Goal: Information Seeking & Learning: Learn about a topic

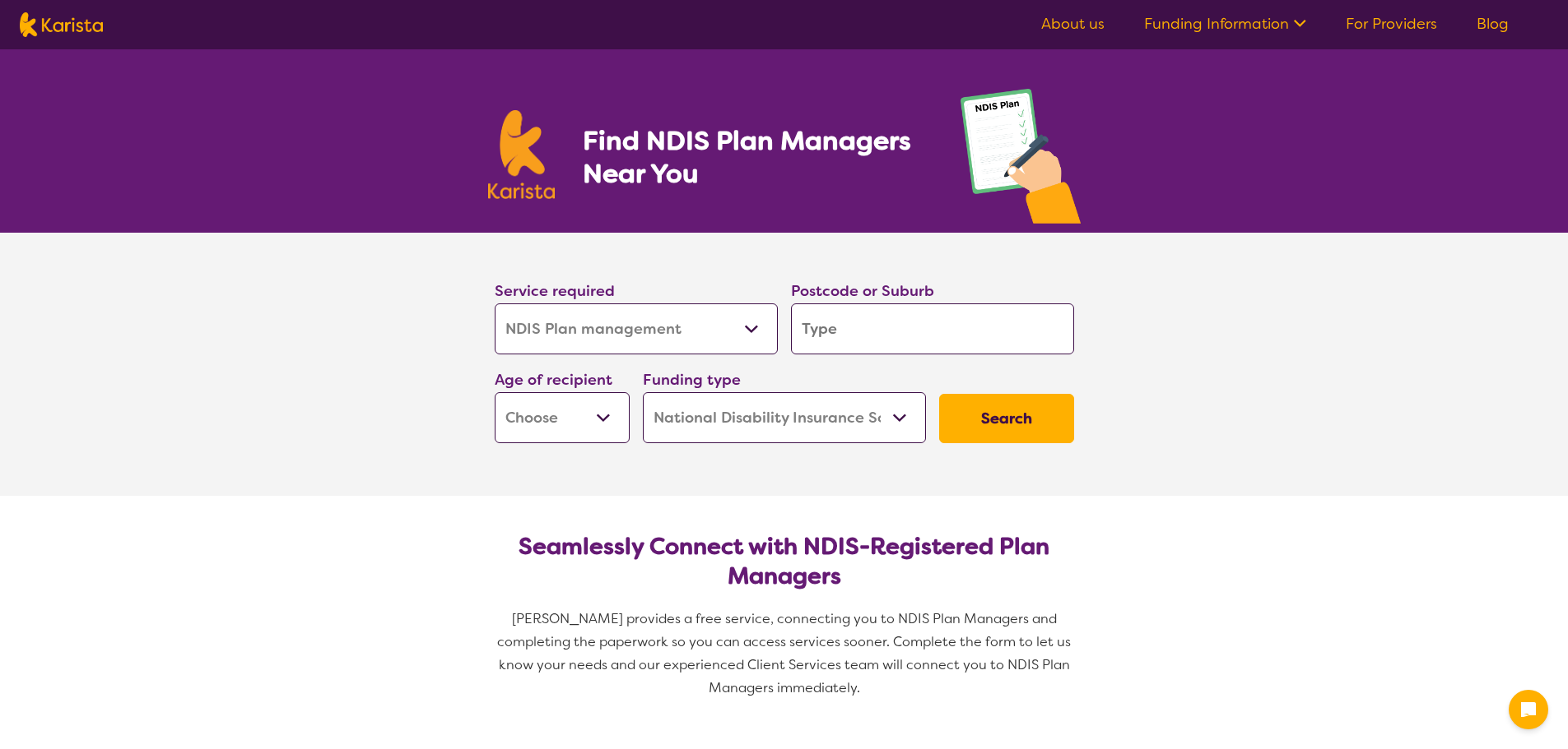
select select "NDIS Plan management"
select select "NDIS"
select select "NDIS Plan management"
select select "NDIS"
click at [683, 334] on select "Allied Health Assistant Assessment ([MEDICAL_DATA] or [MEDICAL_DATA]) Behaviour…" at bounding box center [637, 329] width 283 height 51
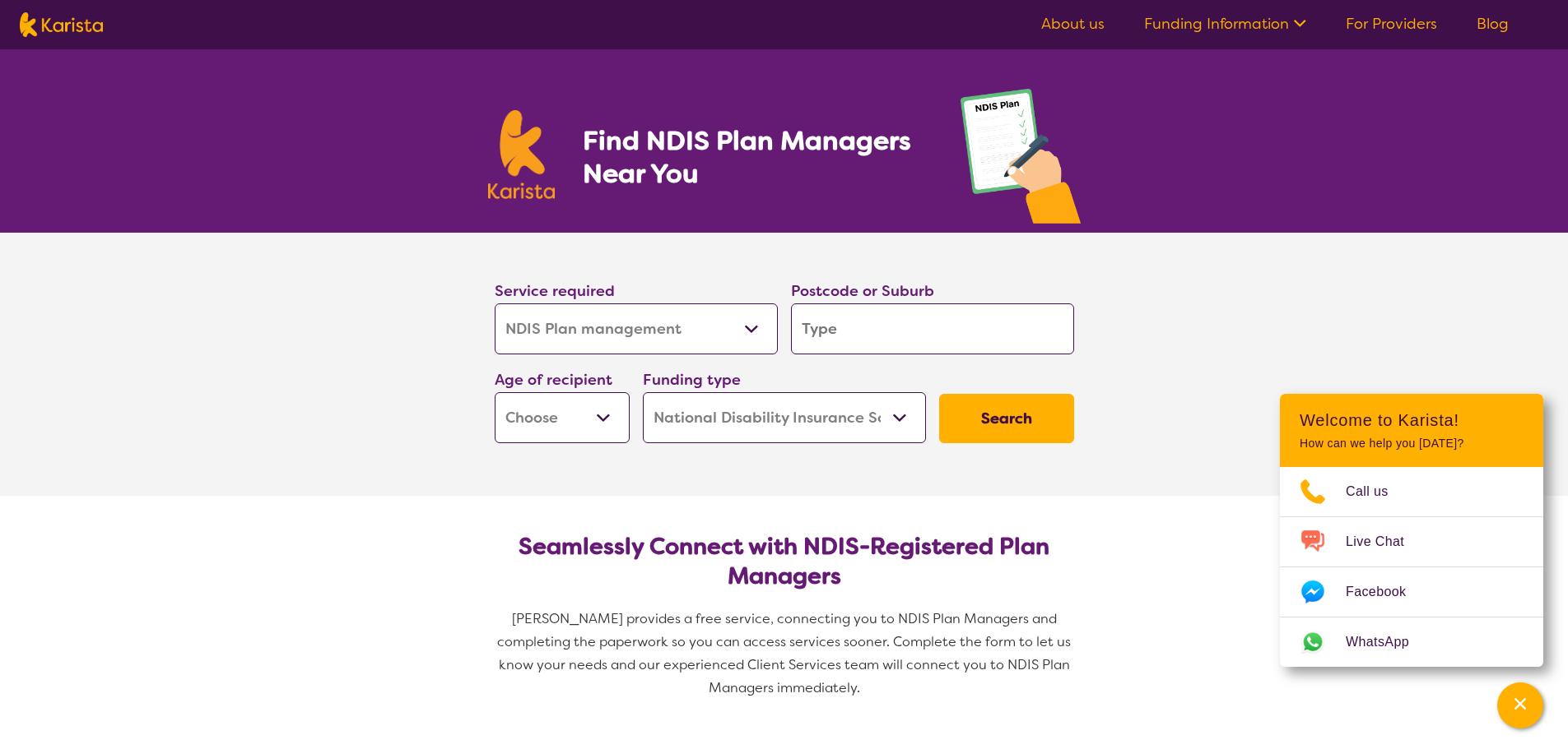
click at [871, 321] on input "search" at bounding box center [932, 329] width 283 height 51
type input "3"
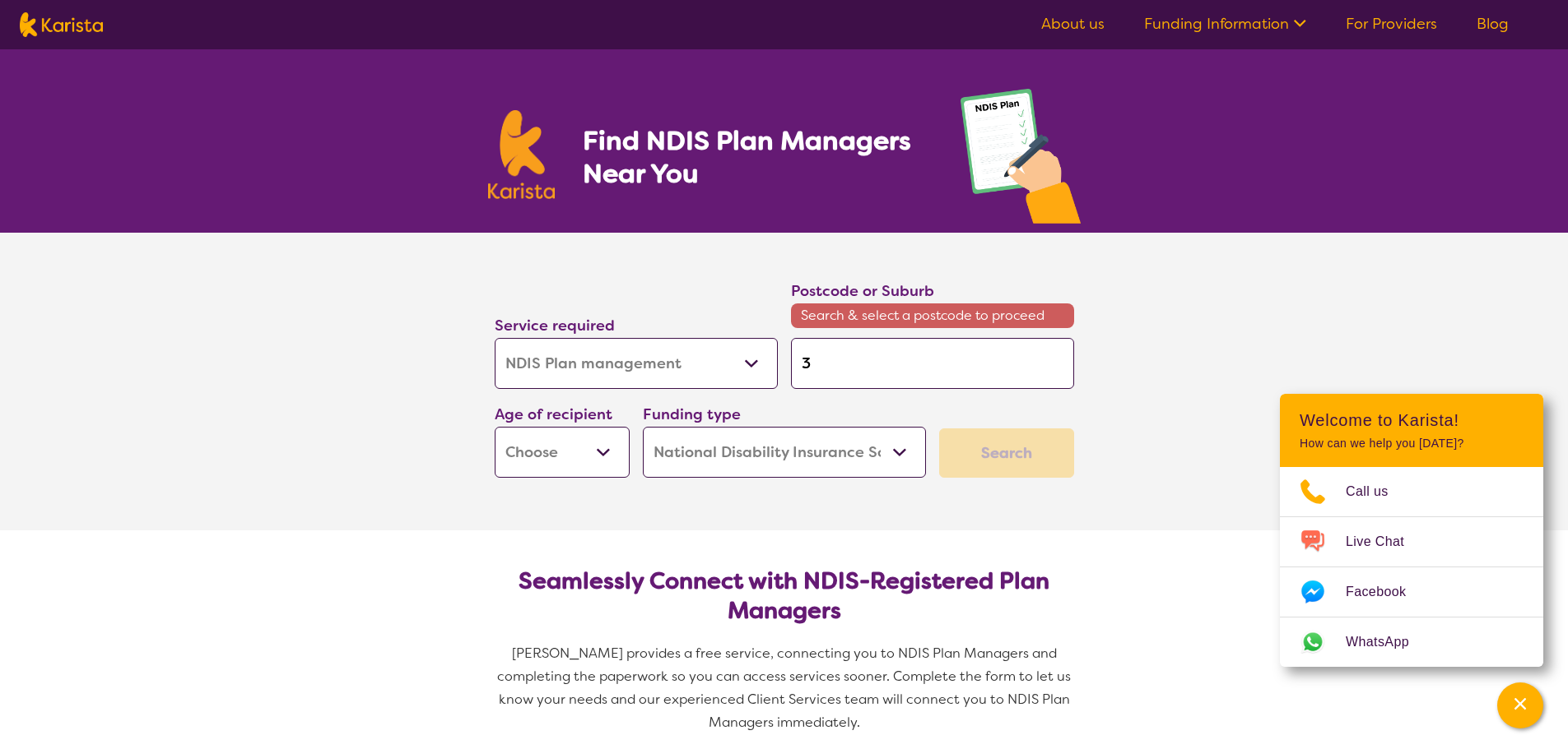
type input "31"
type input "317"
type input "3175"
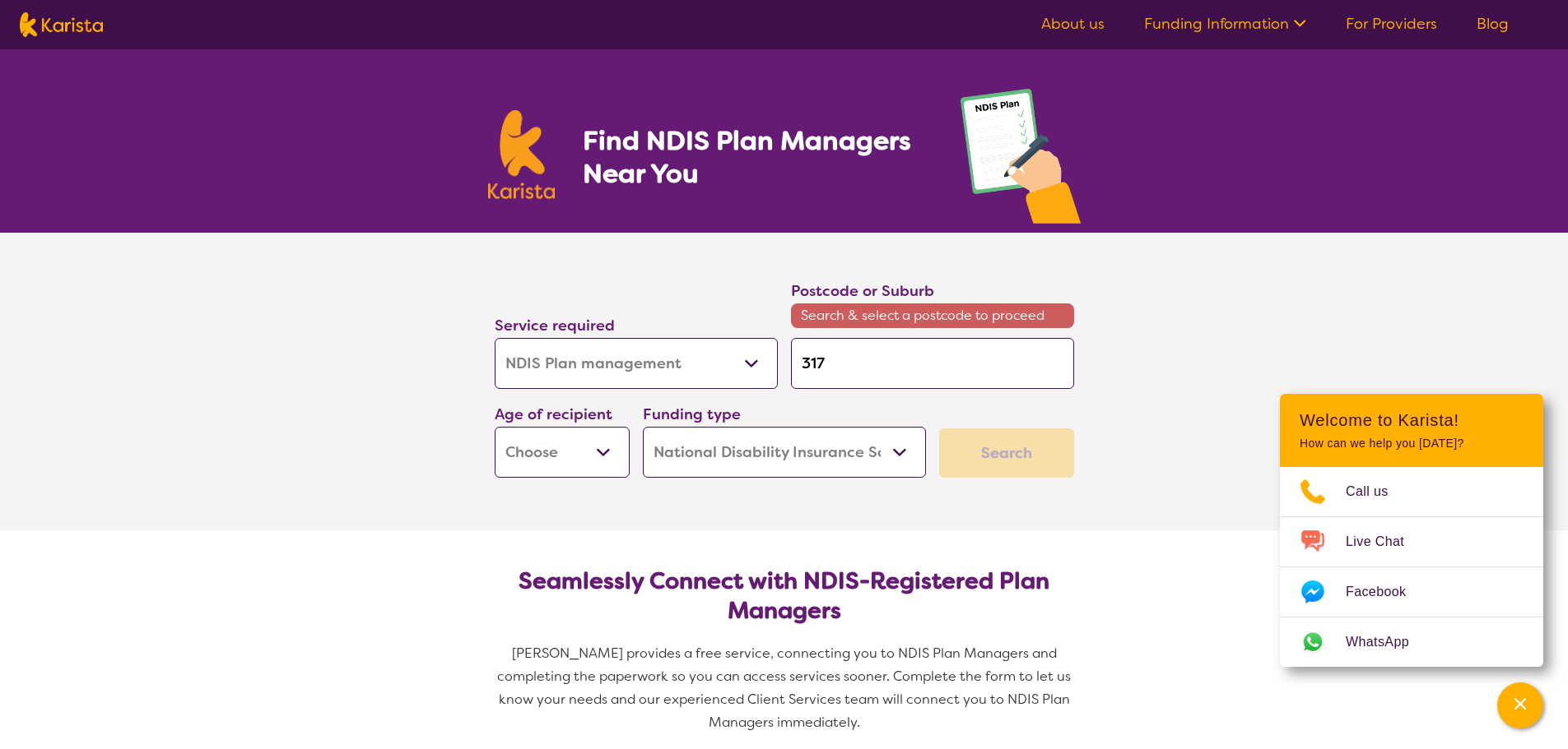
type input "3175"
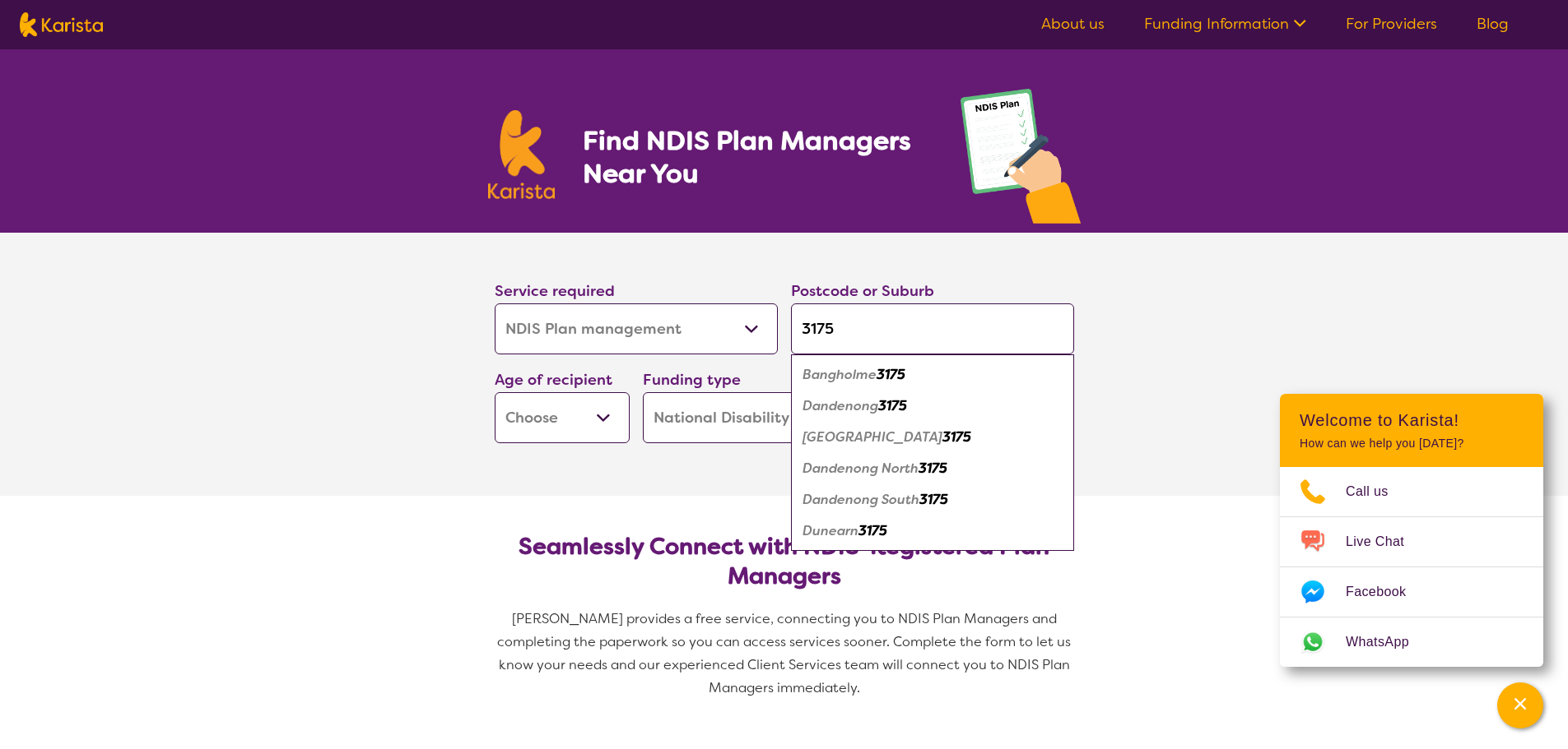
type input "3175"
click at [891, 403] on em "3175" at bounding box center [892, 406] width 29 height 17
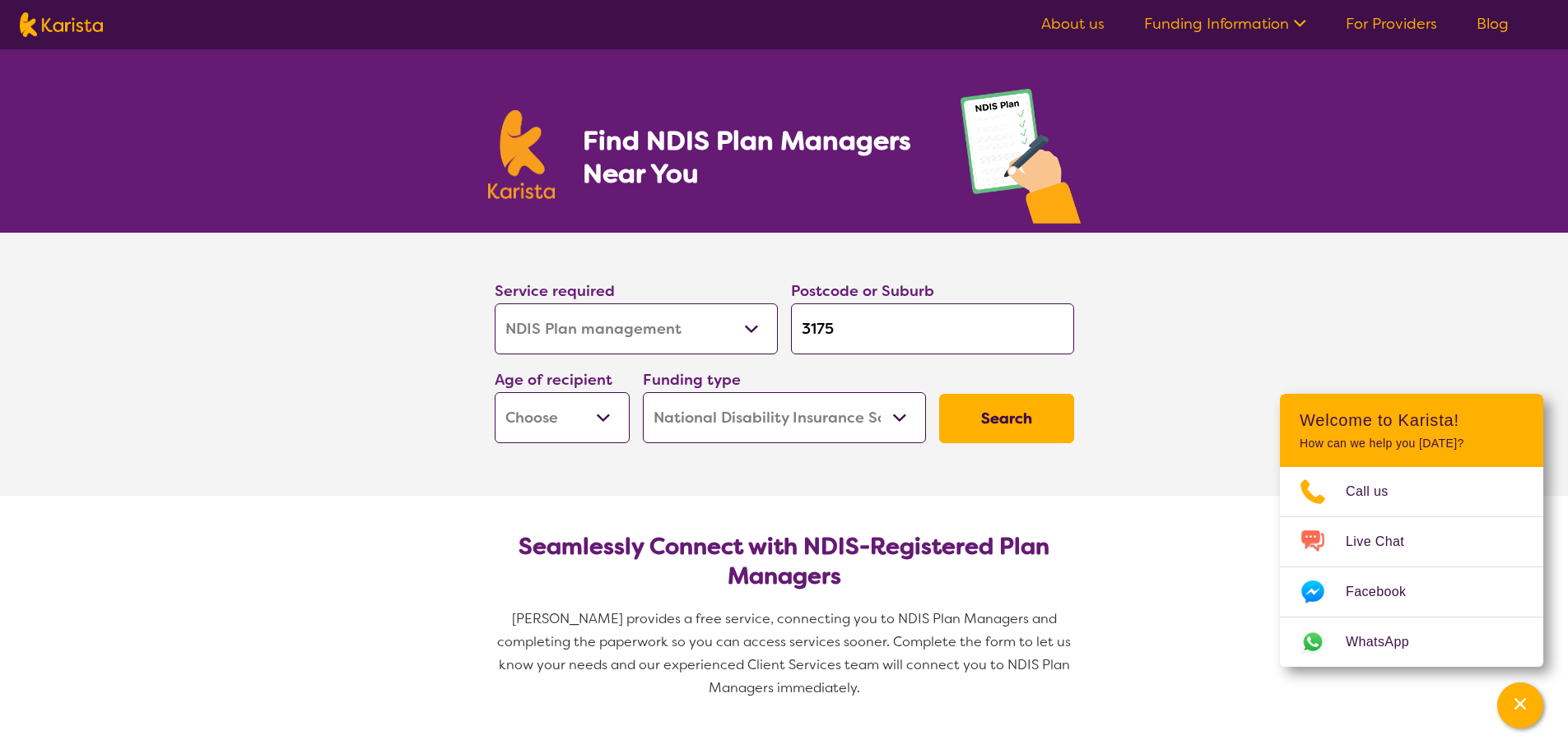
click at [612, 424] on select "Early Childhood - 0 to 9 Child - 10 to 11 Adolescent - 12 to 17 Adult - 18 to 6…" at bounding box center [562, 419] width 135 height 51
select select "AS"
click at [495, 393] on select "Early Childhood - 0 to 9 Child - 10 to 11 Adolescent - 12 to 17 Adult - 18 to 6…" at bounding box center [562, 419] width 135 height 51
select select "AS"
click at [888, 420] on select "Home Care Package (HCP) National Disability Insurance Scheme (NDIS) I don't know" at bounding box center [784, 419] width 283 height 51
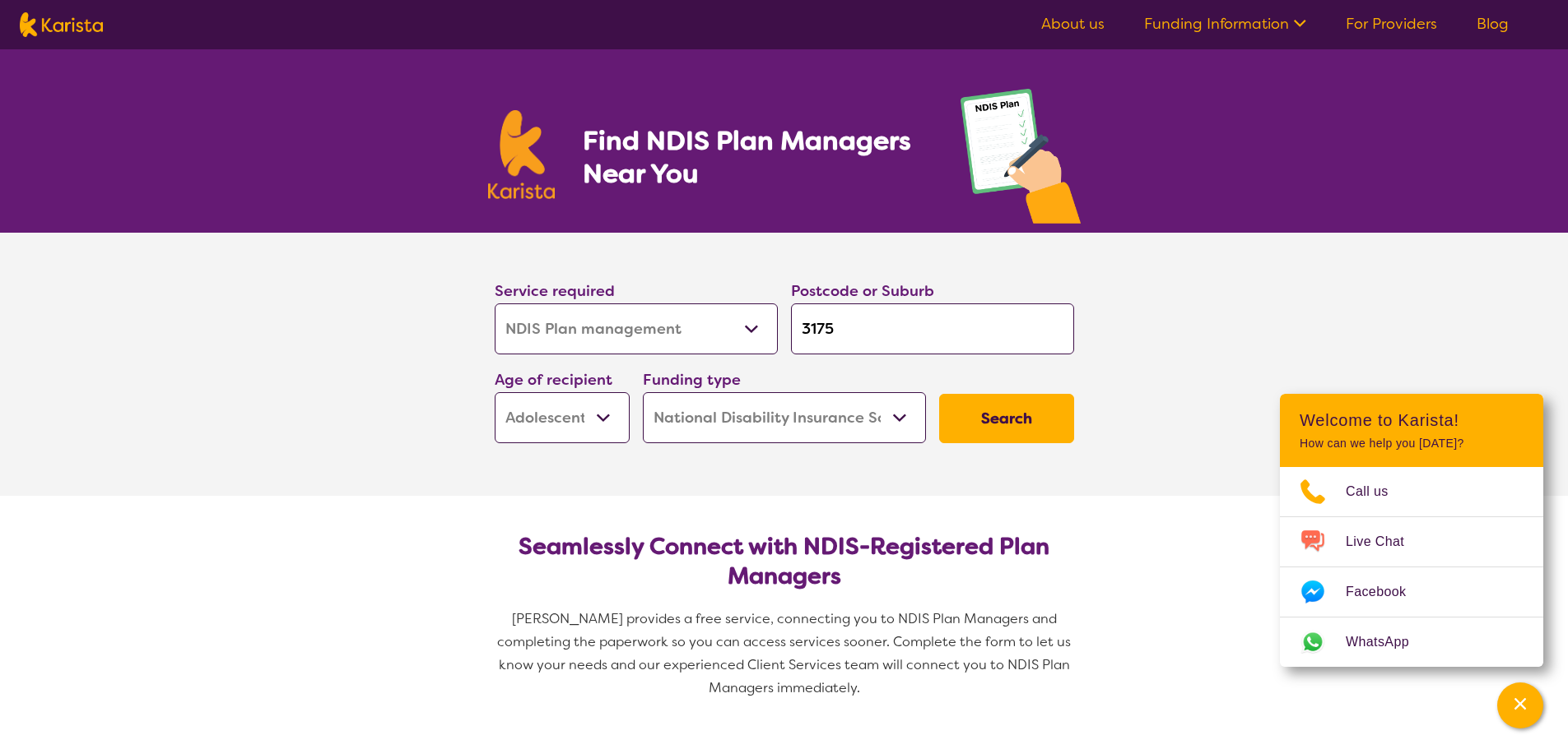
click at [888, 420] on select "Home Care Package (HCP) National Disability Insurance Scheme (NDIS) I don't know" at bounding box center [784, 419] width 283 height 51
click at [1016, 420] on button "Search" at bounding box center [1007, 419] width 135 height 49
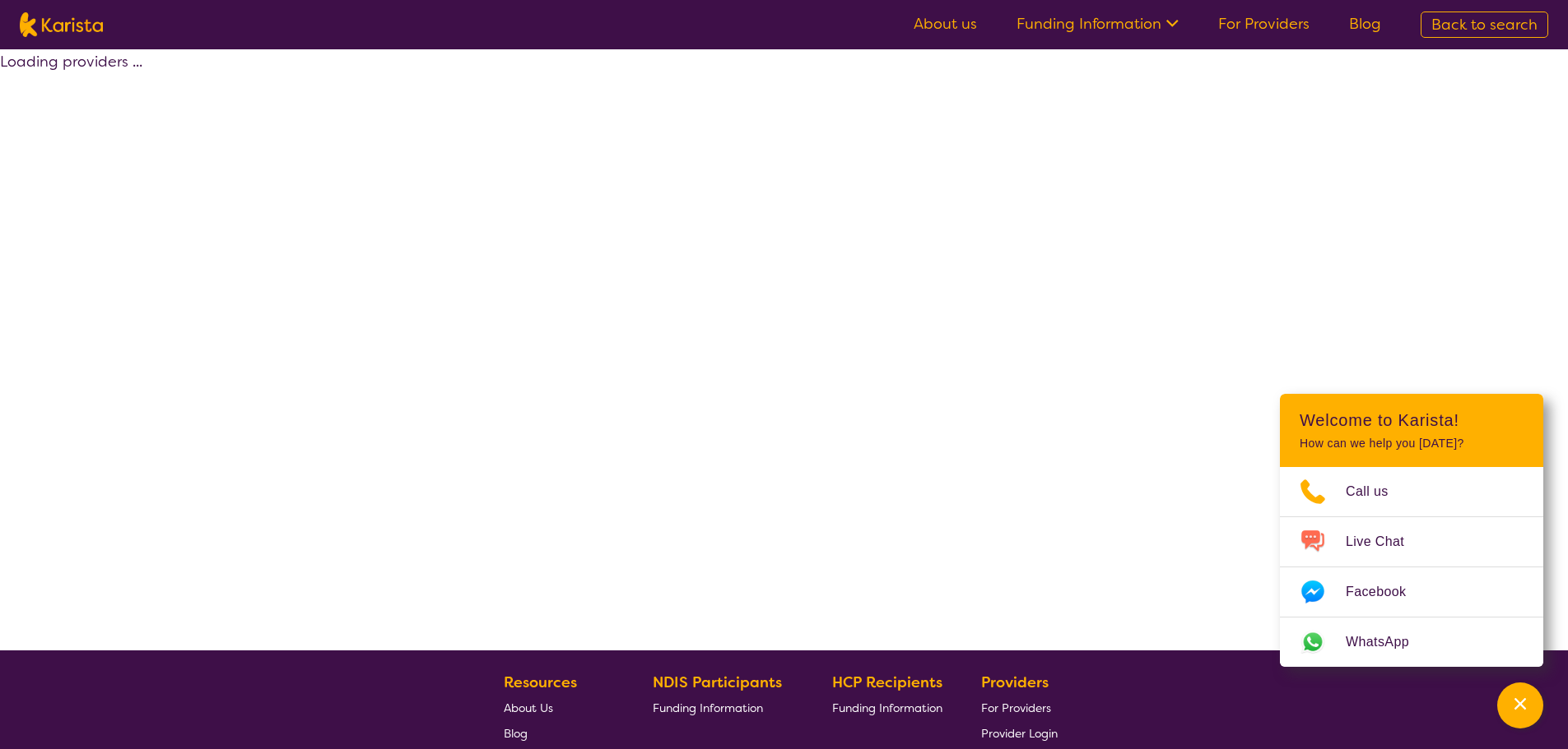
select select "by_score"
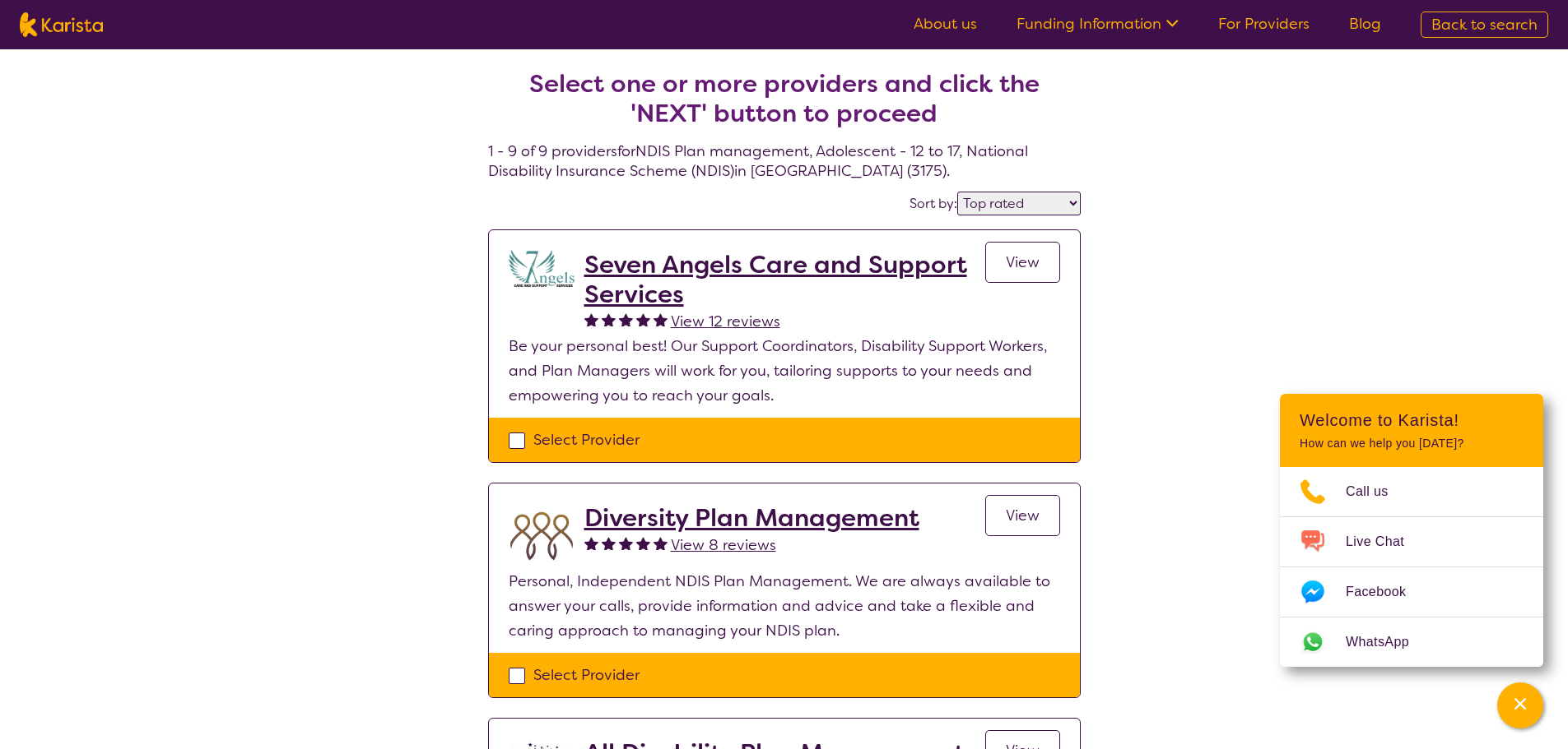
select select "NDIS Plan management"
select select "AS"
select select "NDIS"
select select "NDIS Plan management"
select select "AS"
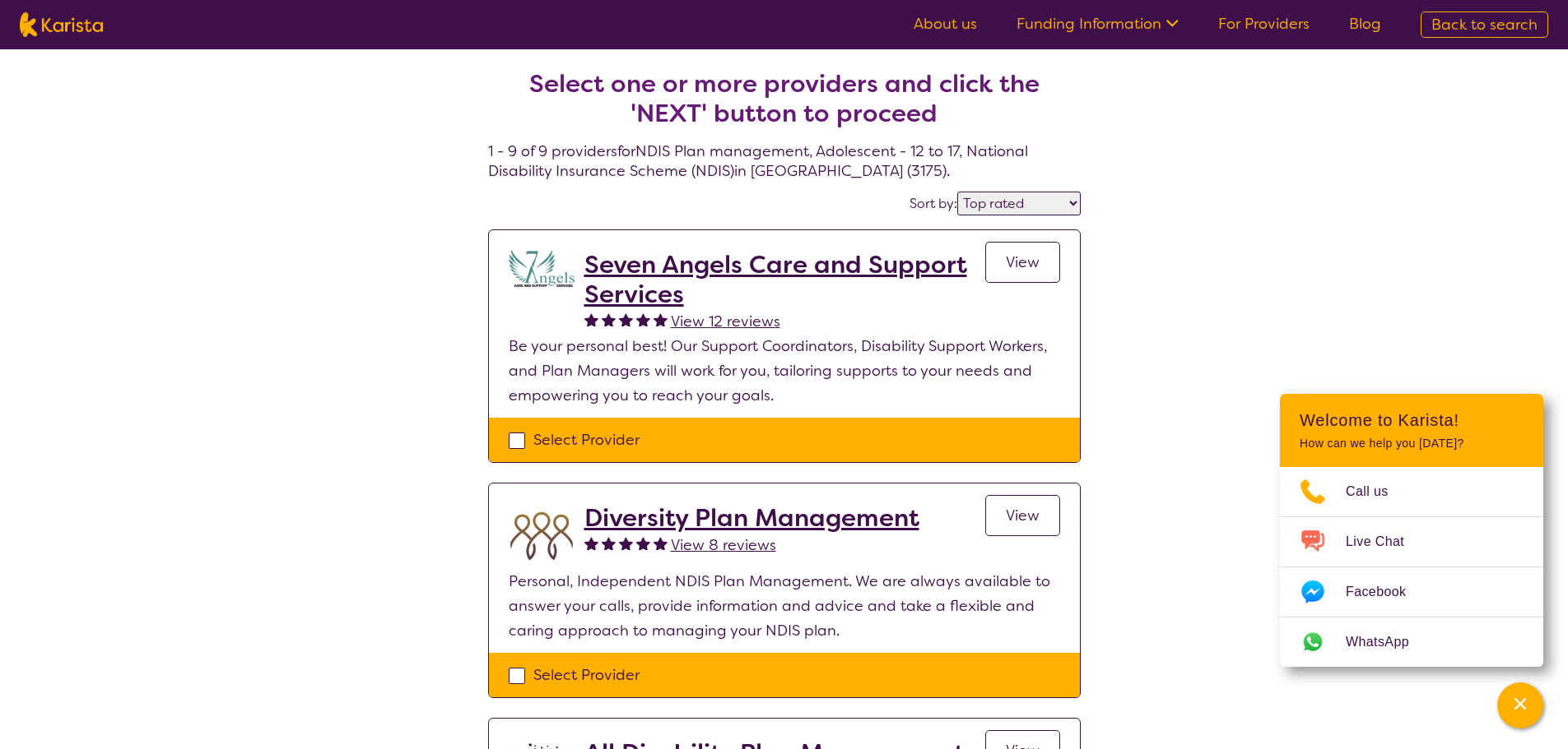
select select "NDIS"
